Goal: Task Accomplishment & Management: Manage account settings

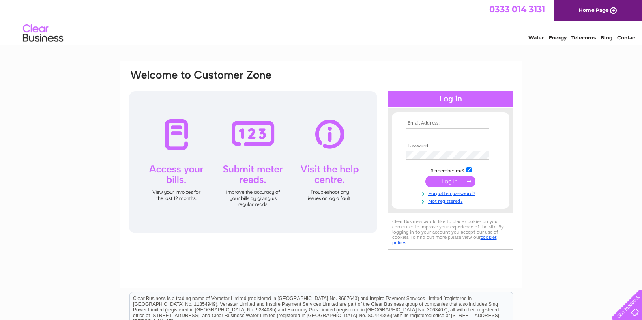
type input "winchcombedesign@gmail.com"
click at [448, 181] on input "submit" at bounding box center [451, 181] width 50 height 11
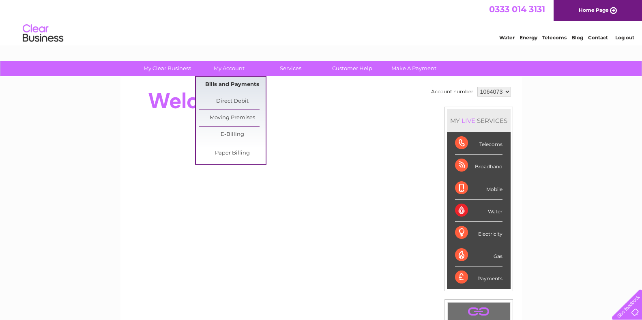
click at [223, 80] on link "Bills and Payments" at bounding box center [232, 85] width 67 height 16
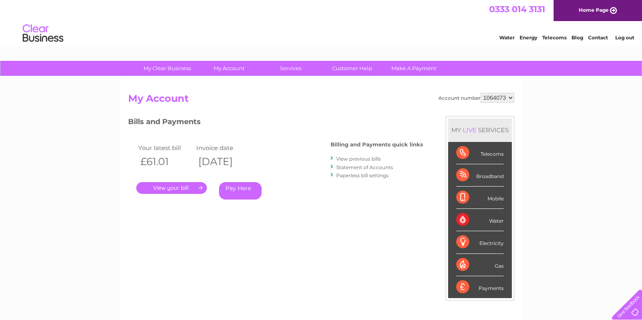
click at [359, 157] on link "View previous bills" at bounding box center [358, 159] width 45 height 6
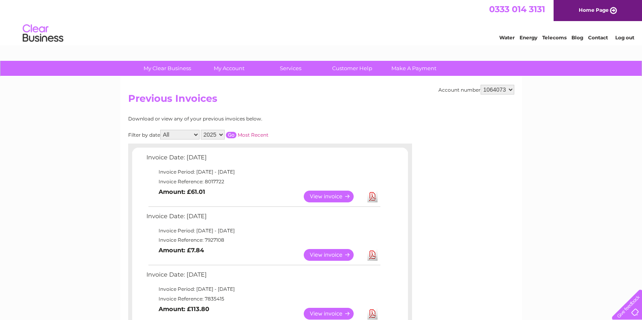
click at [332, 252] on link "View" at bounding box center [334, 255] width 60 height 12
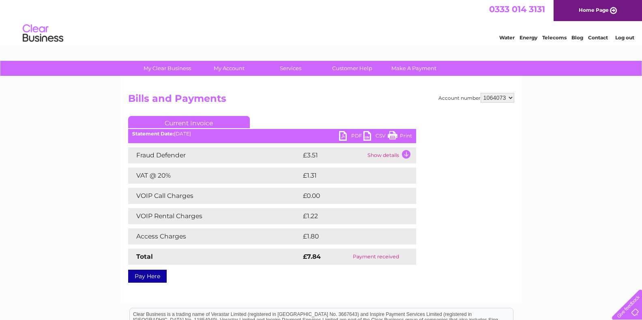
click at [403, 134] on link "Print" at bounding box center [400, 137] width 24 height 12
